Goal: Find specific page/section: Find specific page/section

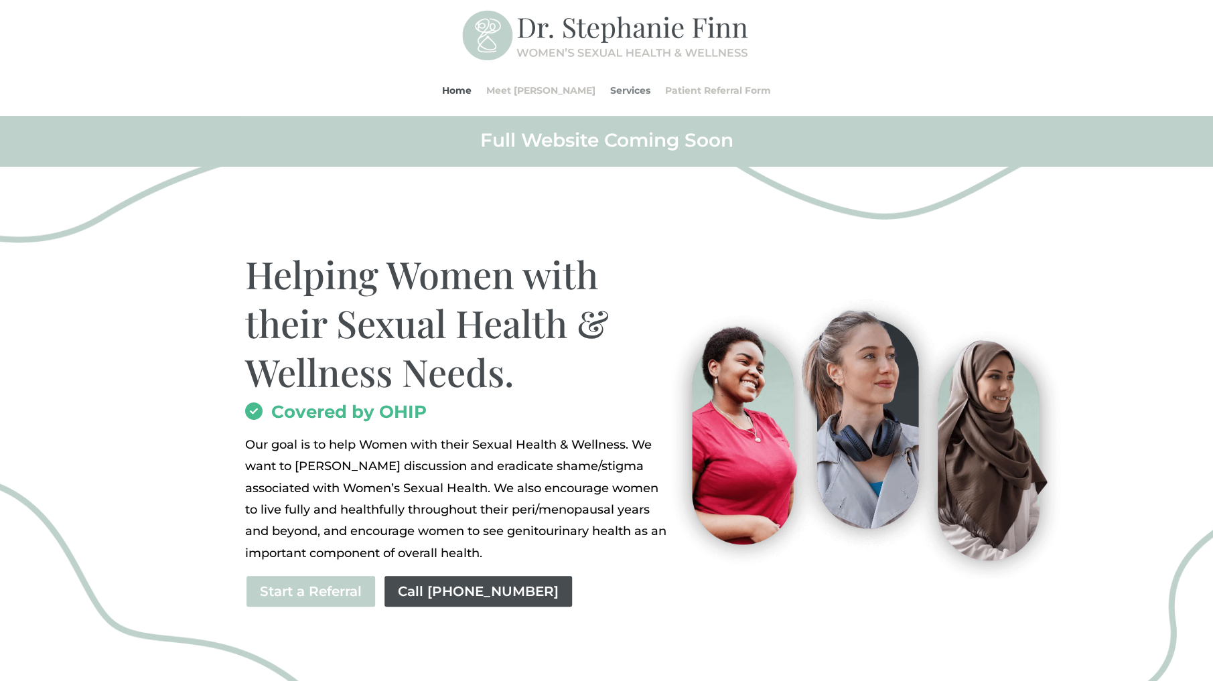
click at [611, 89] on link "Services" at bounding box center [630, 90] width 40 height 51
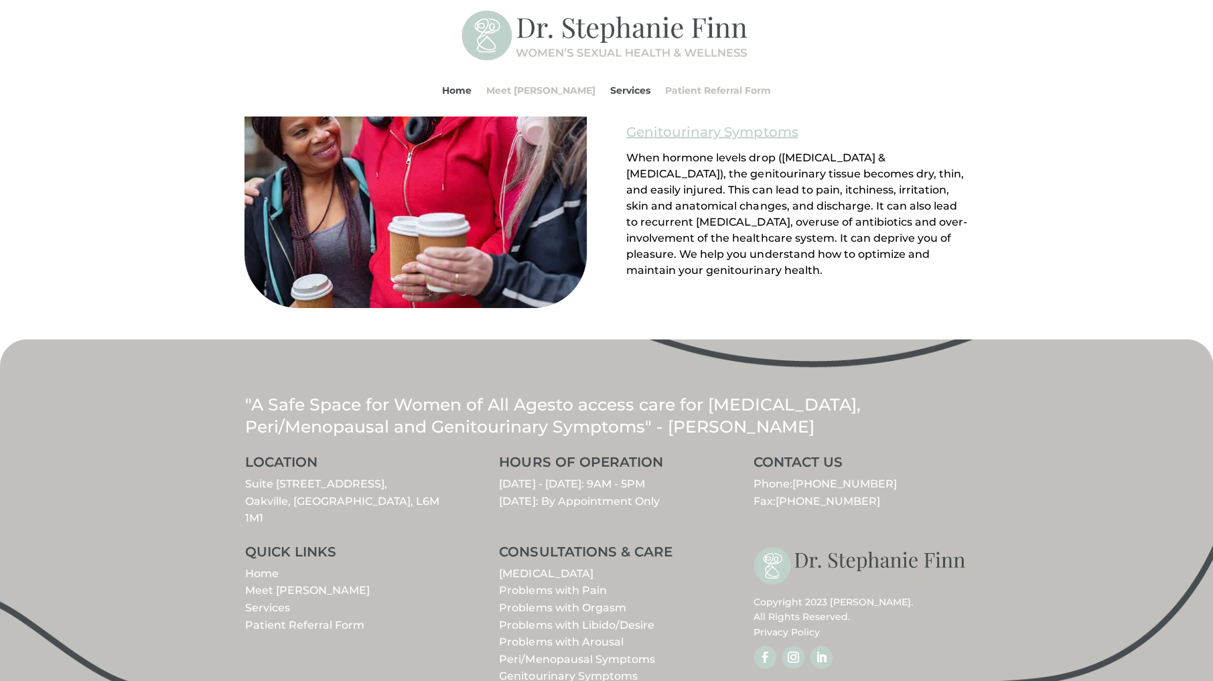
scroll to position [1429, 0]
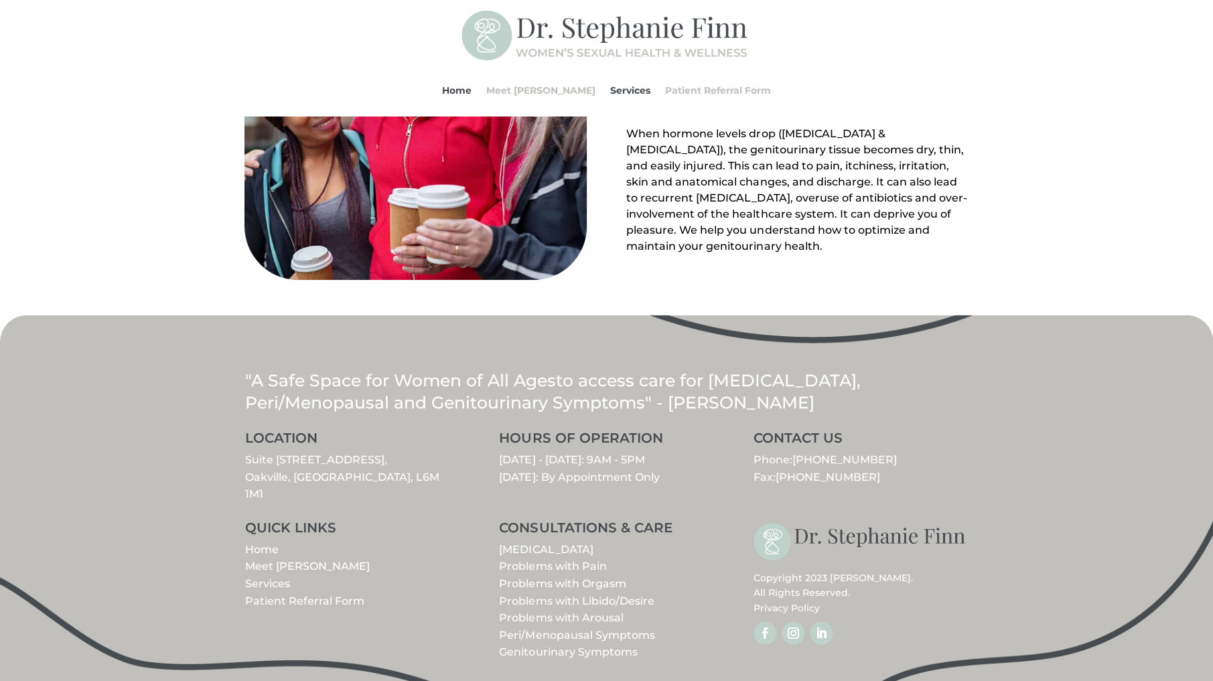
click at [335, 595] on link "Patient Referral Form" at bounding box center [304, 601] width 119 height 13
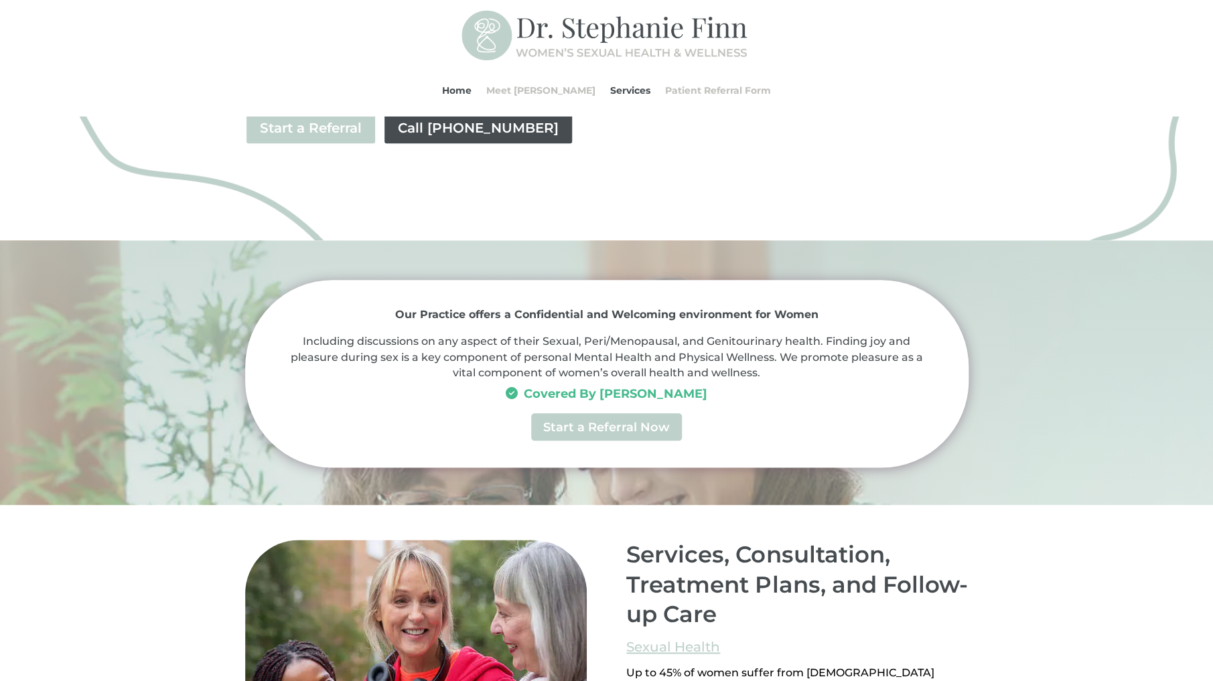
scroll to position [0, 0]
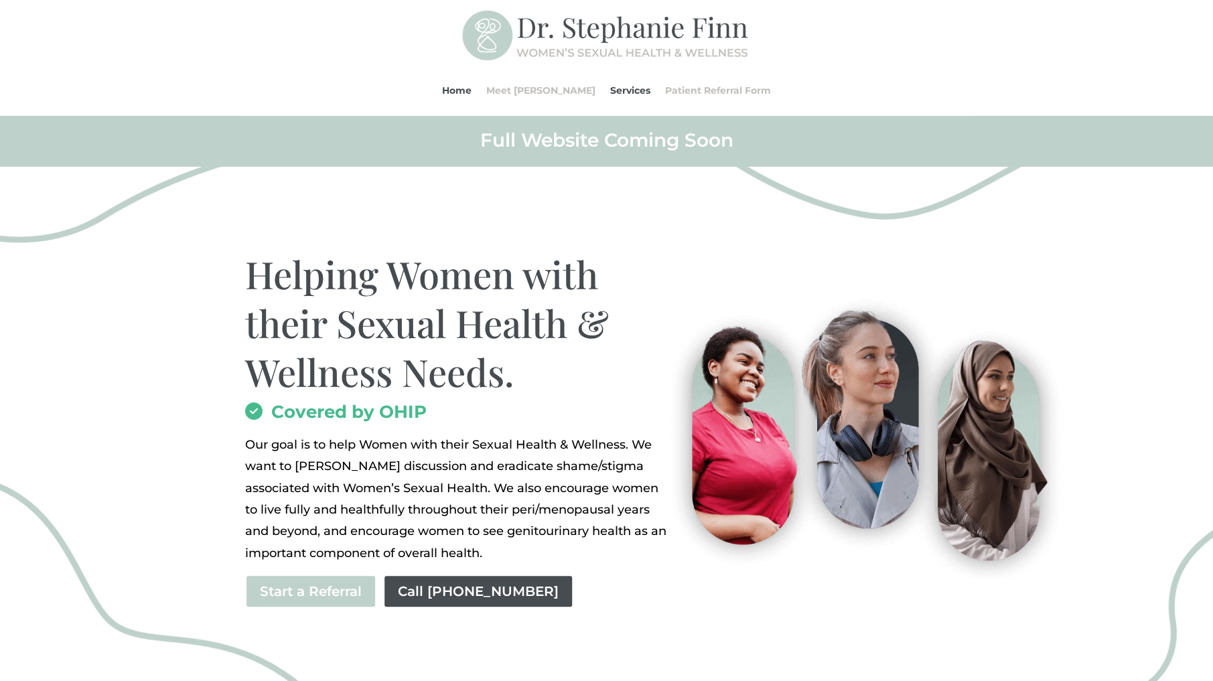
click at [145, 339] on div "Helping Women with their Sexual Health & Wellness Needs. Covered by OHIP Our go…" at bounding box center [606, 435] width 1213 height 537
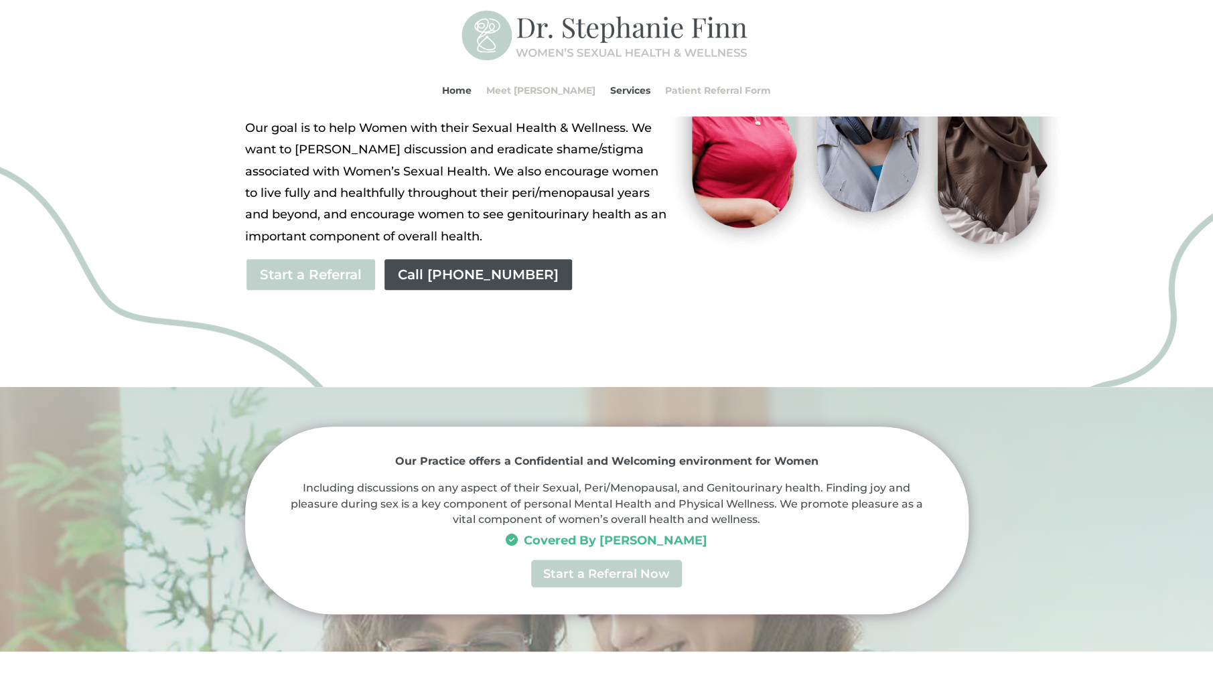
scroll to position [318, 0]
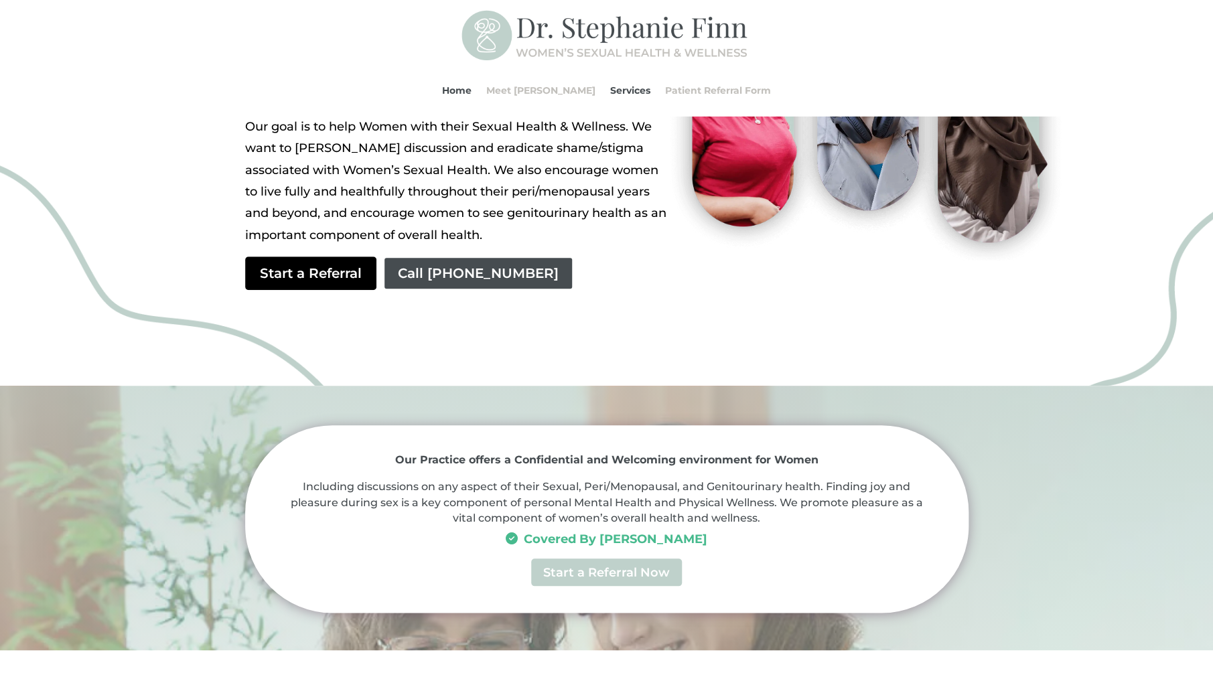
click at [324, 278] on link "Start a Referral" at bounding box center [310, 274] width 131 height 34
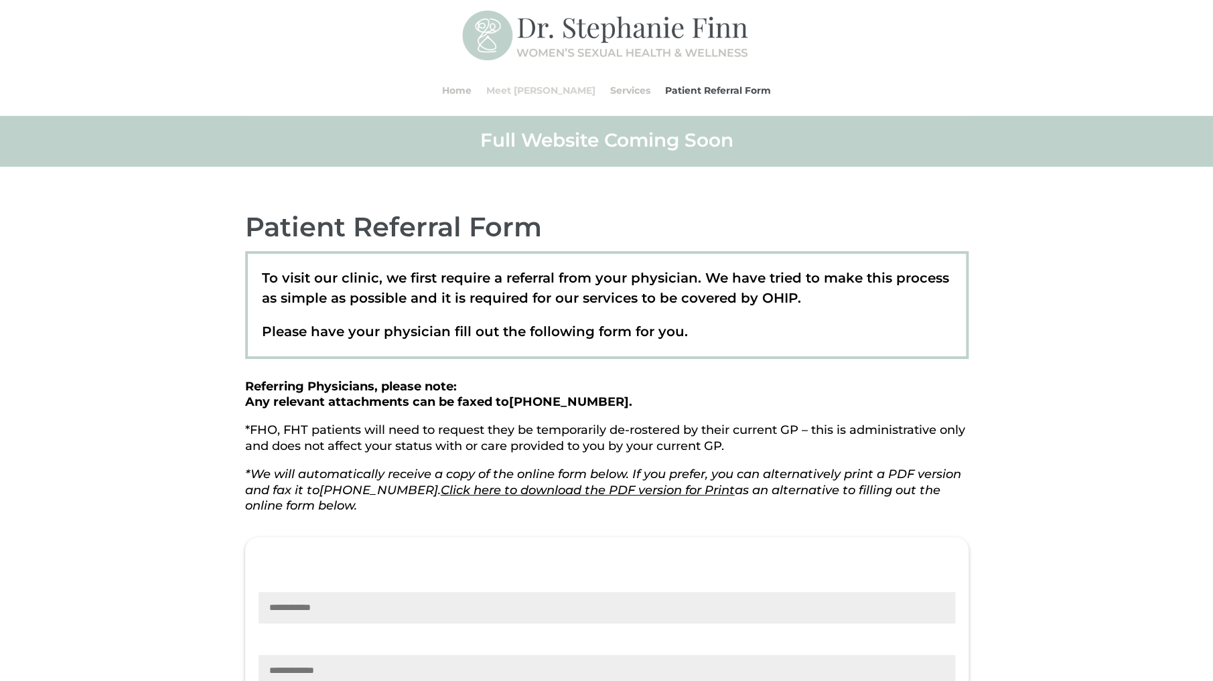
click at [551, 92] on link "Meet [PERSON_NAME]" at bounding box center [540, 90] width 109 height 51
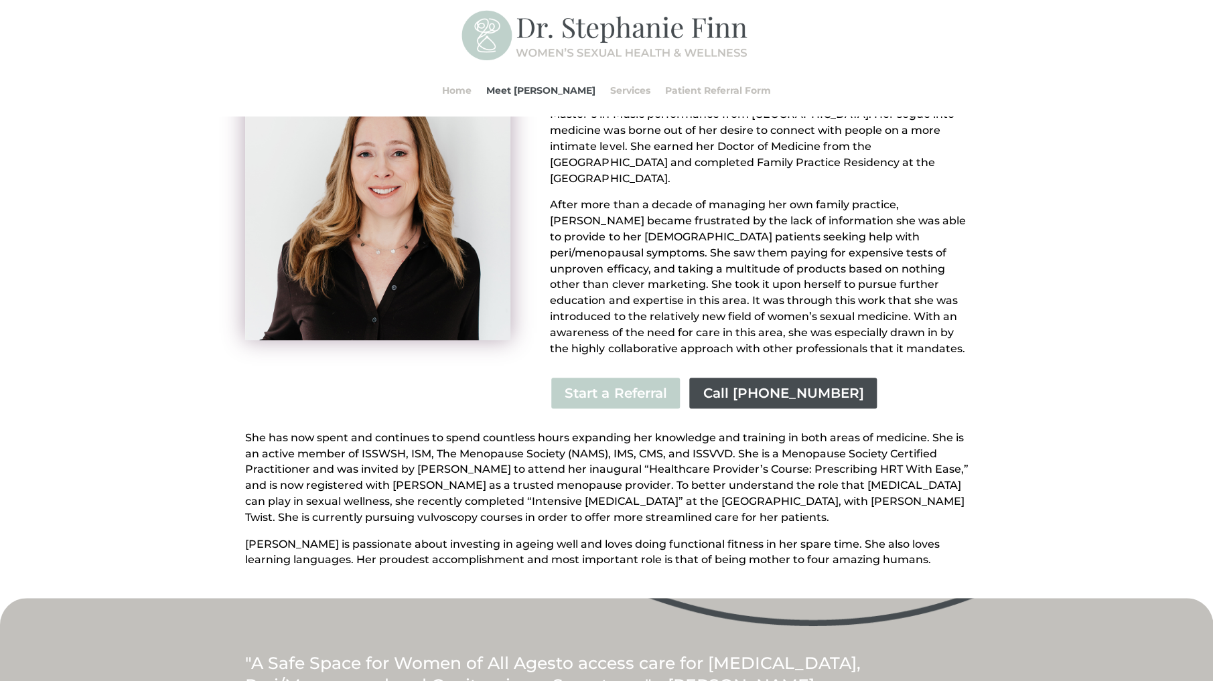
scroll to position [180, 0]
